Goal: Information Seeking & Learning: Learn about a topic

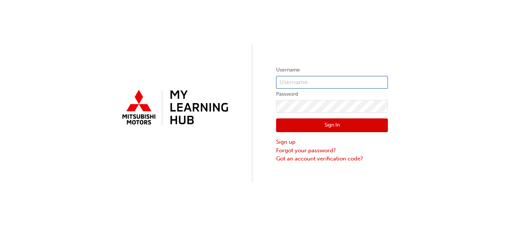
type input "0005985500"
click at [330, 89] on form "Username 0005985500 Password Sign In Sign up Forgot your password? Got an accou…" at bounding box center [332, 114] width 112 height 97
click at [338, 127] on button "Sign In" at bounding box center [332, 125] width 112 height 14
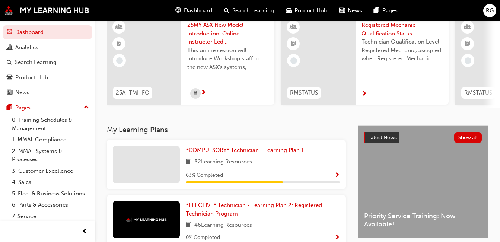
scroll to position [53, 0]
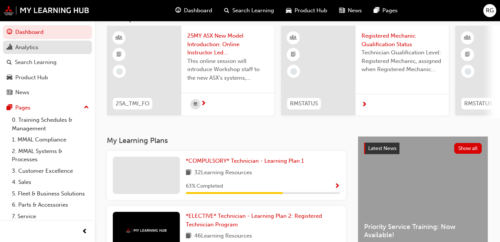
click at [43, 46] on div "Analytics" at bounding box center [48, 47] width 82 height 9
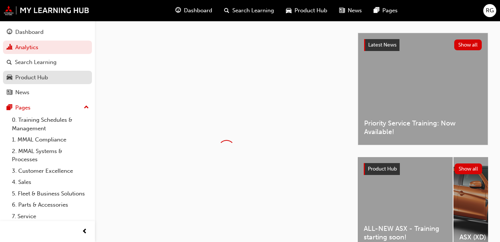
click at [45, 78] on div "Product Hub" at bounding box center [31, 77] width 33 height 9
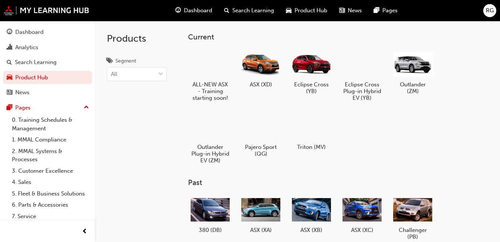
click at [342, 139] on div "ALL-NEW ASX - Training starting soon! ASX (XD) Eclipse Cross (YB) Eclipse Cross…" at bounding box center [338, 109] width 300 height 125
click at [323, 145] on h5 "Triton (MV)" at bounding box center [311, 148] width 41 height 7
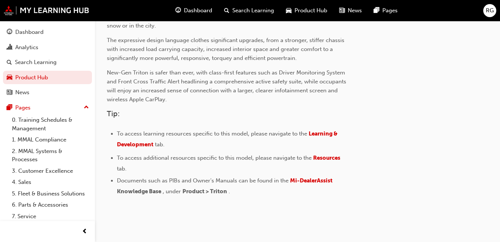
scroll to position [285, 0]
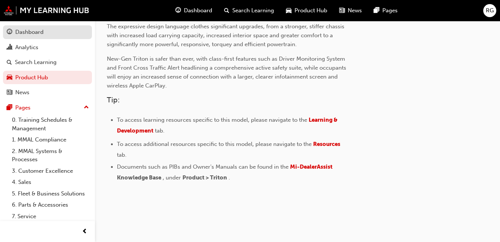
click at [45, 36] on div "Dashboard" at bounding box center [48, 32] width 82 height 9
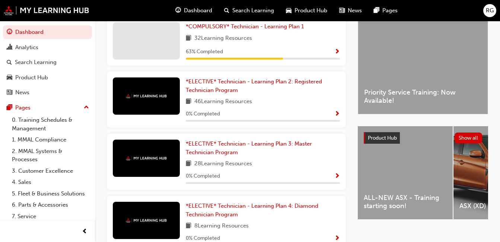
scroll to position [185, 0]
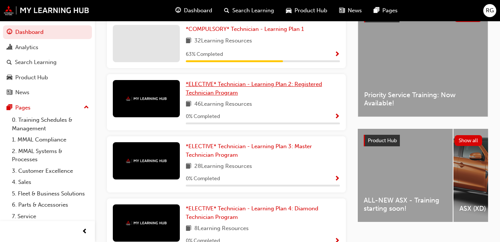
click at [212, 92] on link "*ELECTIVE* Technician - Learning Plan 2: Registered Technician Program" at bounding box center [263, 88] width 154 height 17
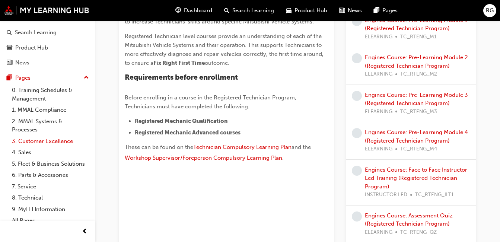
scroll to position [44, 0]
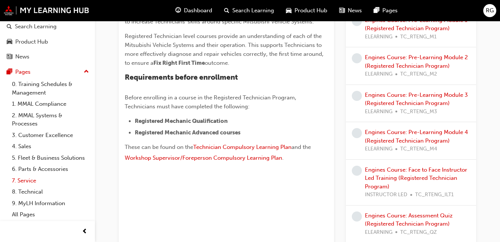
click at [44, 181] on link "7. Service" at bounding box center [50, 181] width 83 height 12
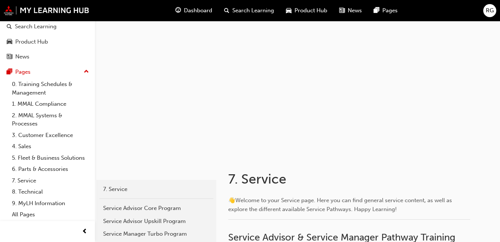
click at [203, 5] on div "Dashboard" at bounding box center [194, 10] width 49 height 15
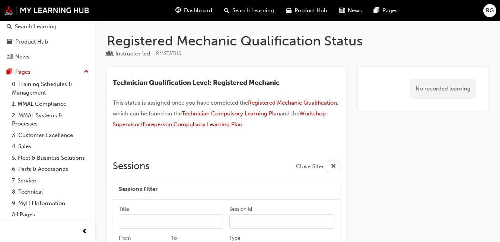
click at [178, 15] on span "guage-icon" at bounding box center [178, 10] width 6 height 9
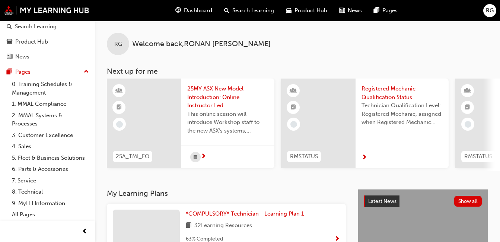
scroll to position [0, 652]
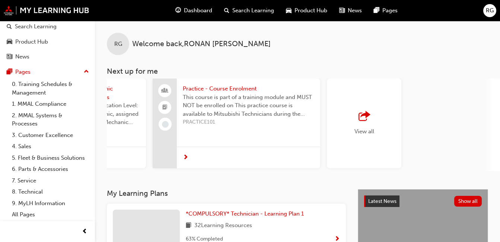
click at [361, 126] on div "View all" at bounding box center [365, 123] width 20 height 25
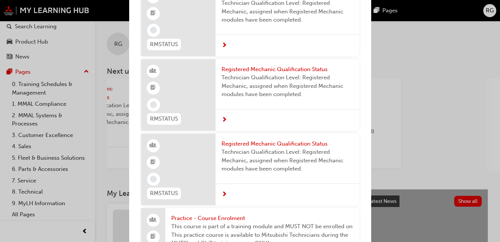
scroll to position [212, 0]
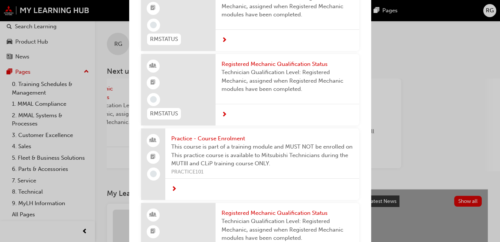
click at [242, 69] on span "Registered Mechanic Qualification Status" at bounding box center [288, 64] width 132 height 9
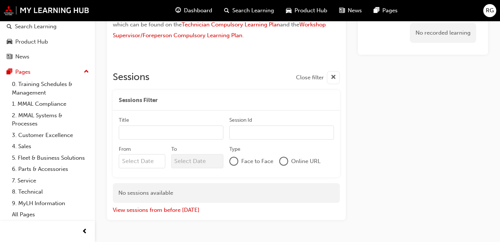
scroll to position [110, 0]
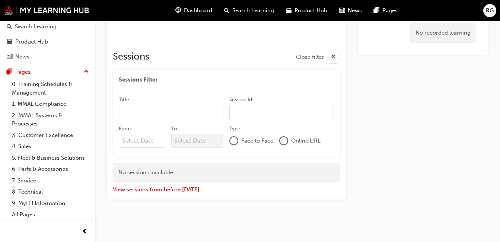
click at [181, 12] on div "Dashboard" at bounding box center [194, 10] width 49 height 15
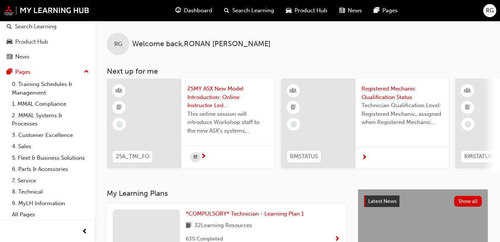
scroll to position [0, 652]
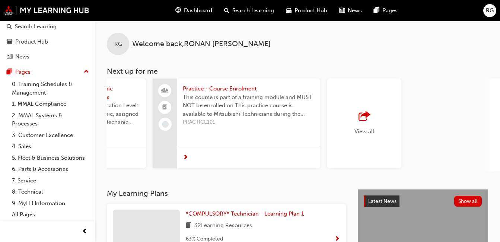
click at [332, 123] on div "View all" at bounding box center [364, 124] width 75 height 90
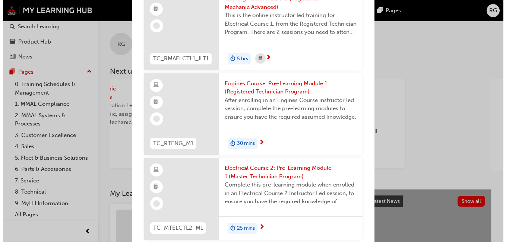
scroll to position [689, 0]
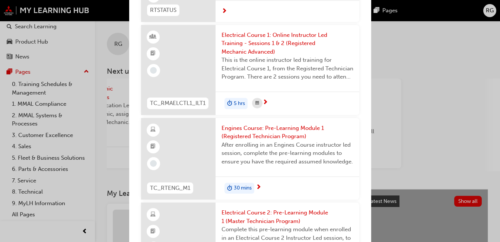
click at [291, 141] on span "Engines Course: Pre-Learning Module 1 (Registered Technician Program)" at bounding box center [288, 132] width 132 height 17
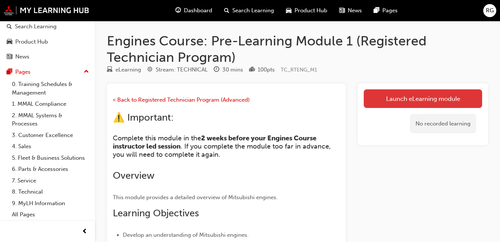
click at [401, 102] on link "Launch eLearning module" at bounding box center [423, 98] width 118 height 19
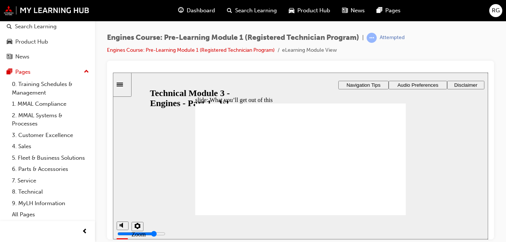
click at [394, 211] on div "Rectangle 1 Rectangle 3 What you’ll get out of this By the end of this module, …" at bounding box center [300, 162] width 211 height 118
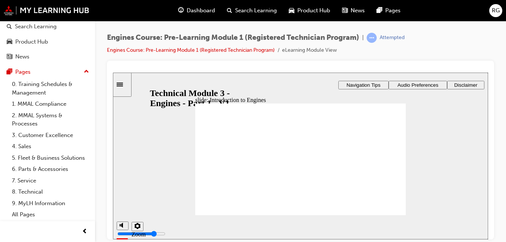
click at [394, 211] on div "INTRODUCTION TO ENGINES Click Next to continue. Round Same Side Corner 1 Round …" at bounding box center [300, 162] width 211 height 118
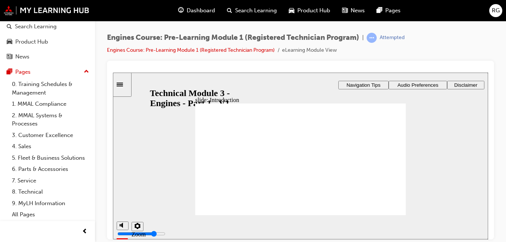
click at [394, 211] on div "Rectangle 1 Rectangle 3 Introduction to Engines Starting at the [GEOGRAPHIC_DAT…" at bounding box center [300, 162] width 211 height 118
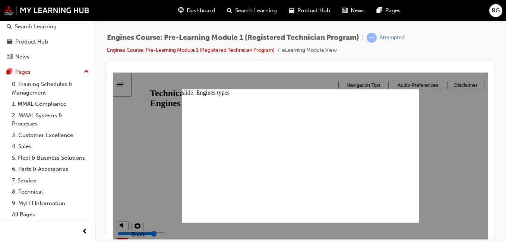
drag, startPoint x: 411, startPoint y: 95, endPoint x: 409, endPoint y: 101, distance: 5.7
click at [409, 101] on div "slide: Engines types Group 1 Freeform 1 Oval 1 Engines types Here is an example…" at bounding box center [300, 155] width 237 height 133
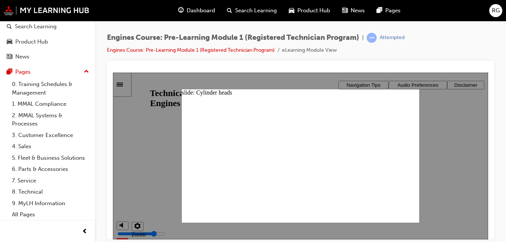
click at [414, 95] on div "slide: Cylinder heads Group 1 Freeform 1 Oval 1 Cylinder heads The function of …" at bounding box center [300, 155] width 237 height 133
